Goal: Check status: Check status

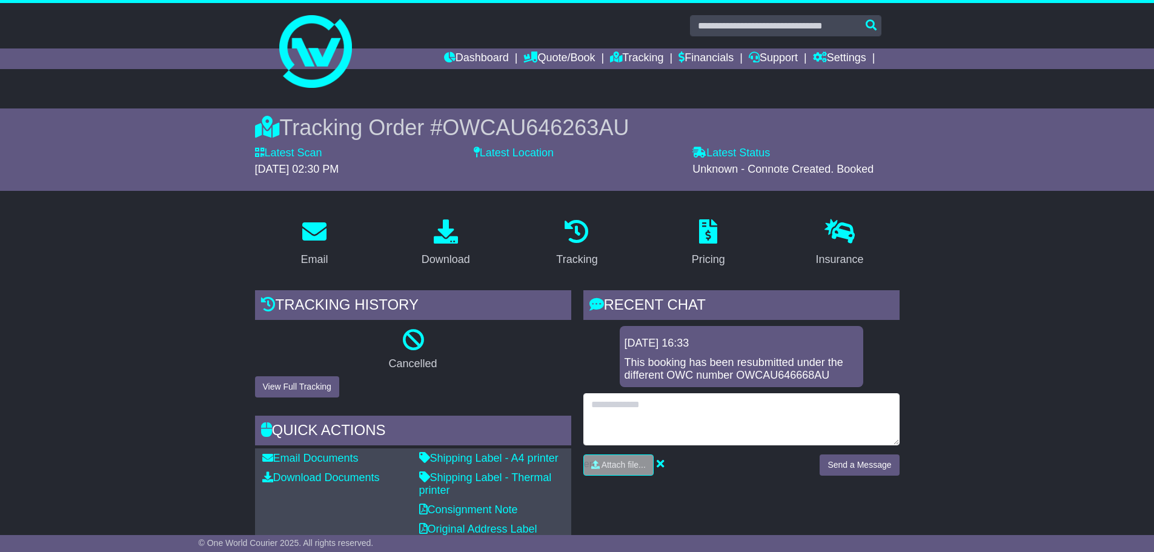
click at [751, 413] on textarea at bounding box center [741, 419] width 316 height 52
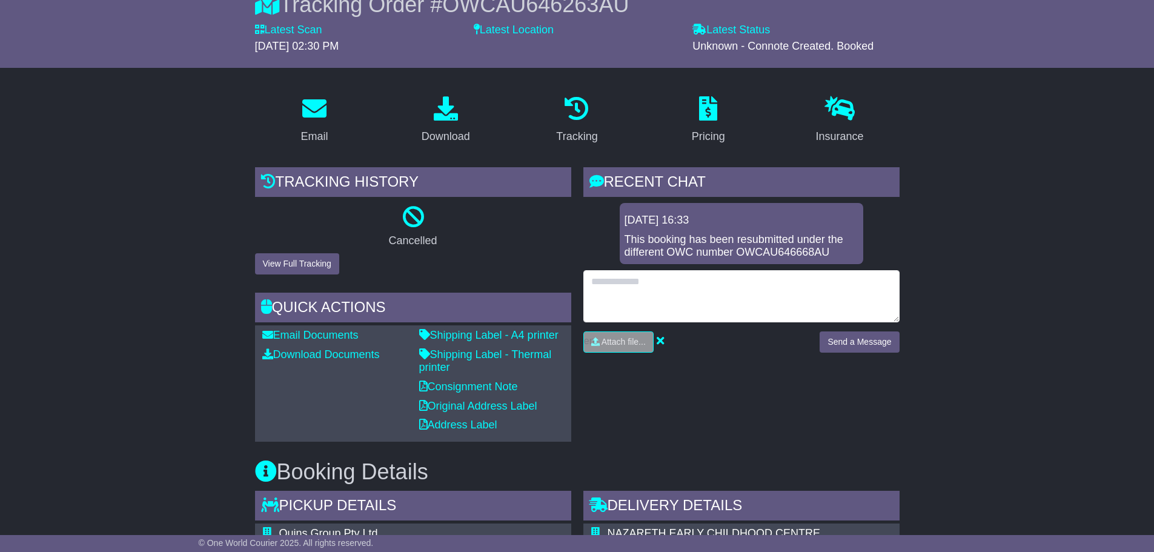
scroll to position [121, 0]
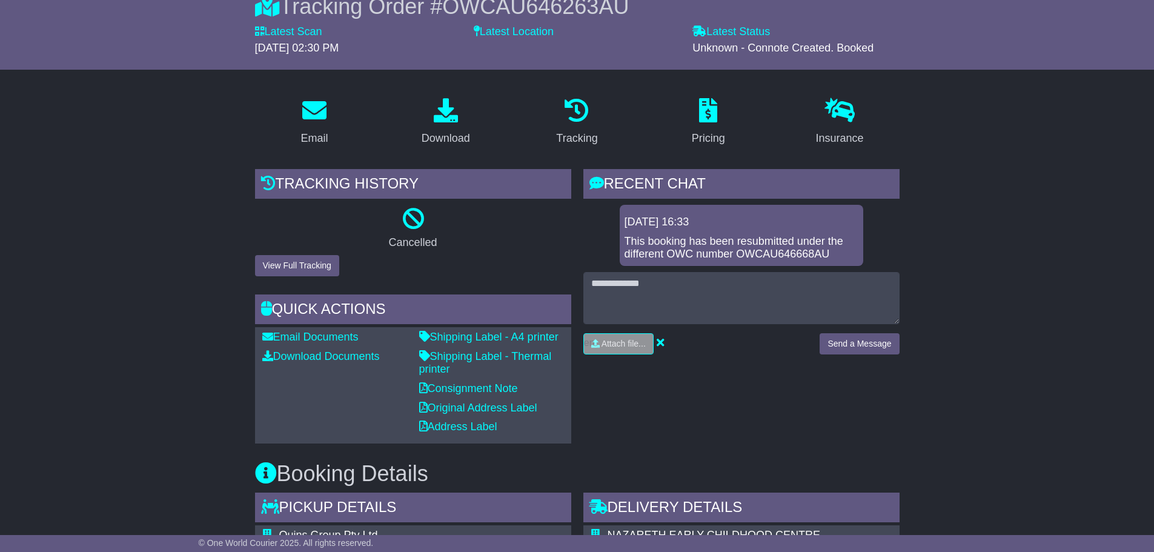
click at [768, 243] on div "This booking has been resubmitted under the different OWC number OWCAU646668AU" at bounding box center [741, 248] width 234 height 26
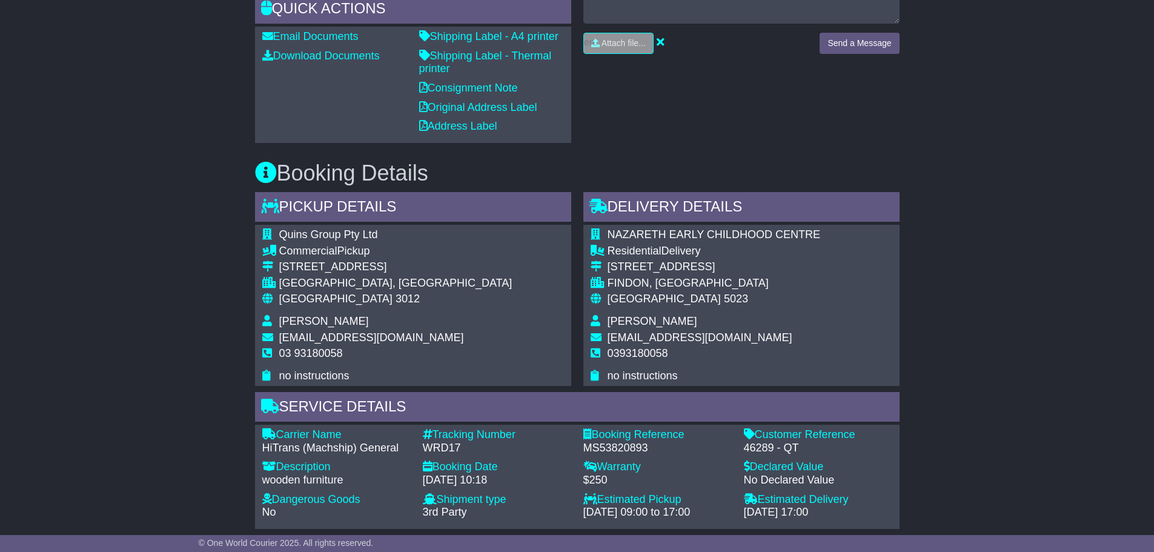
scroll to position [606, 0]
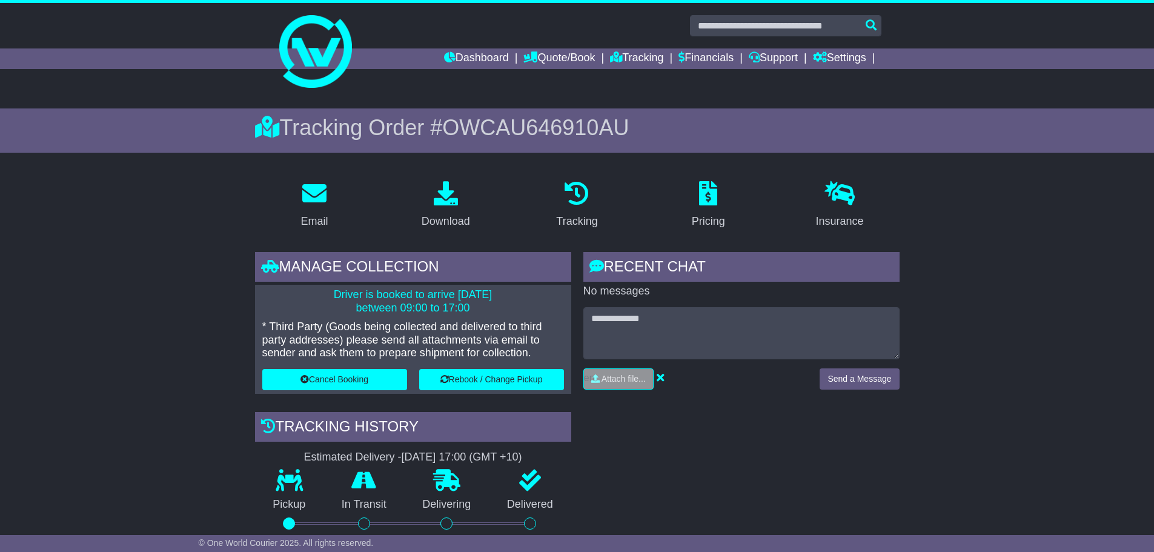
scroll to position [424, 0]
